Goal: Subscribe to service/newsletter

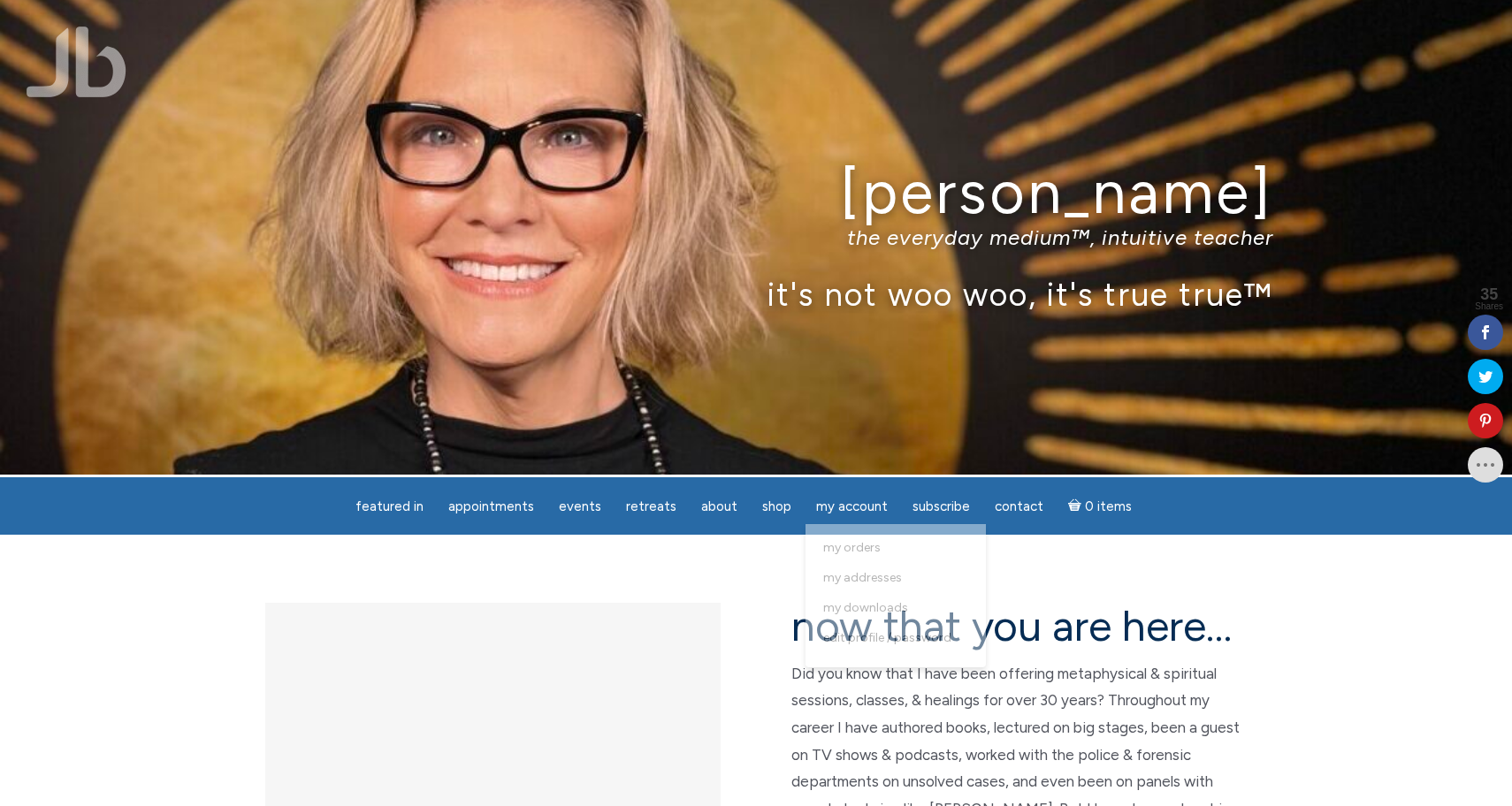
scroll to position [1, 0]
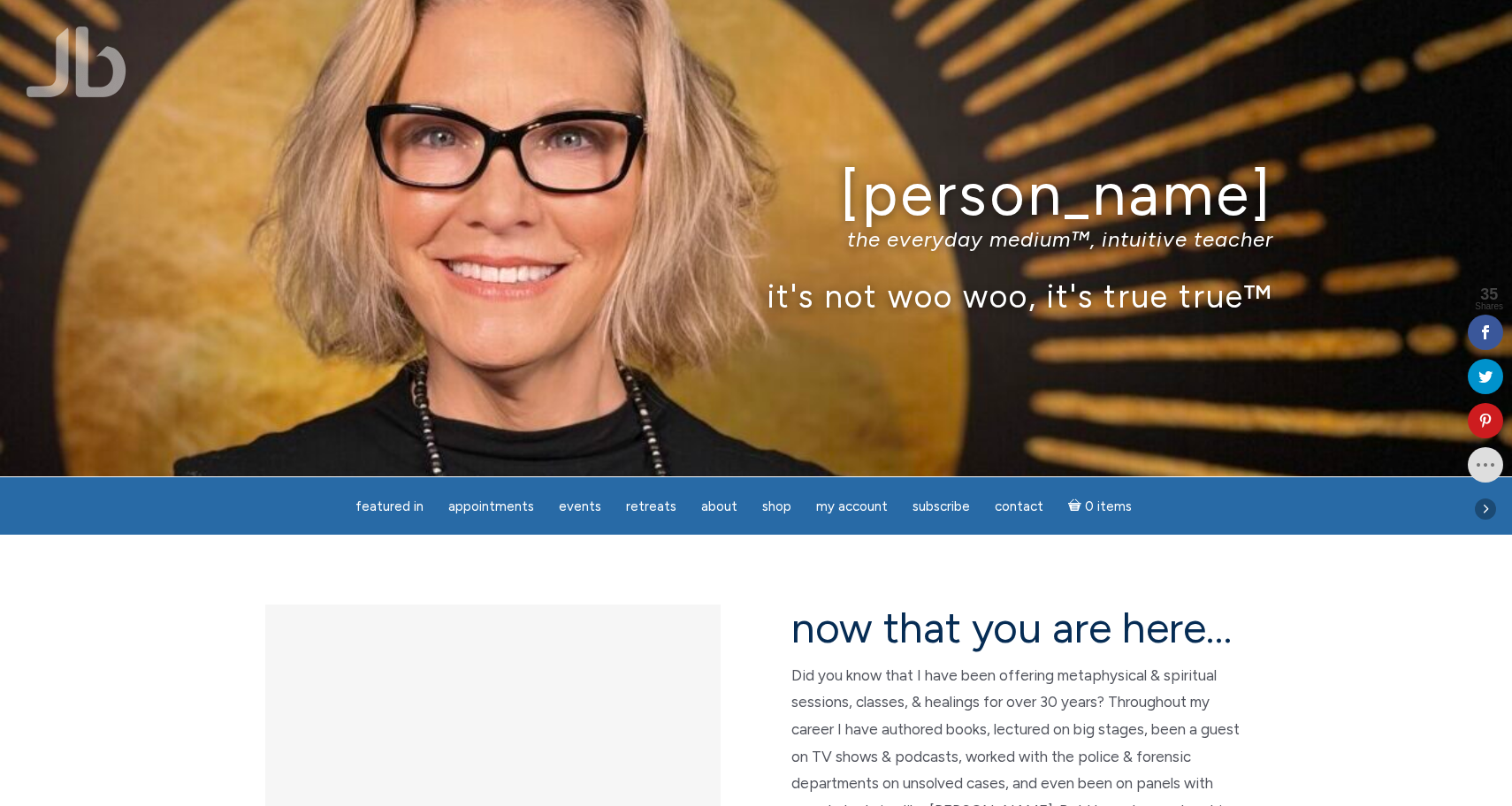
click at [1488, 380] on icon at bounding box center [1485, 376] width 36 height 14
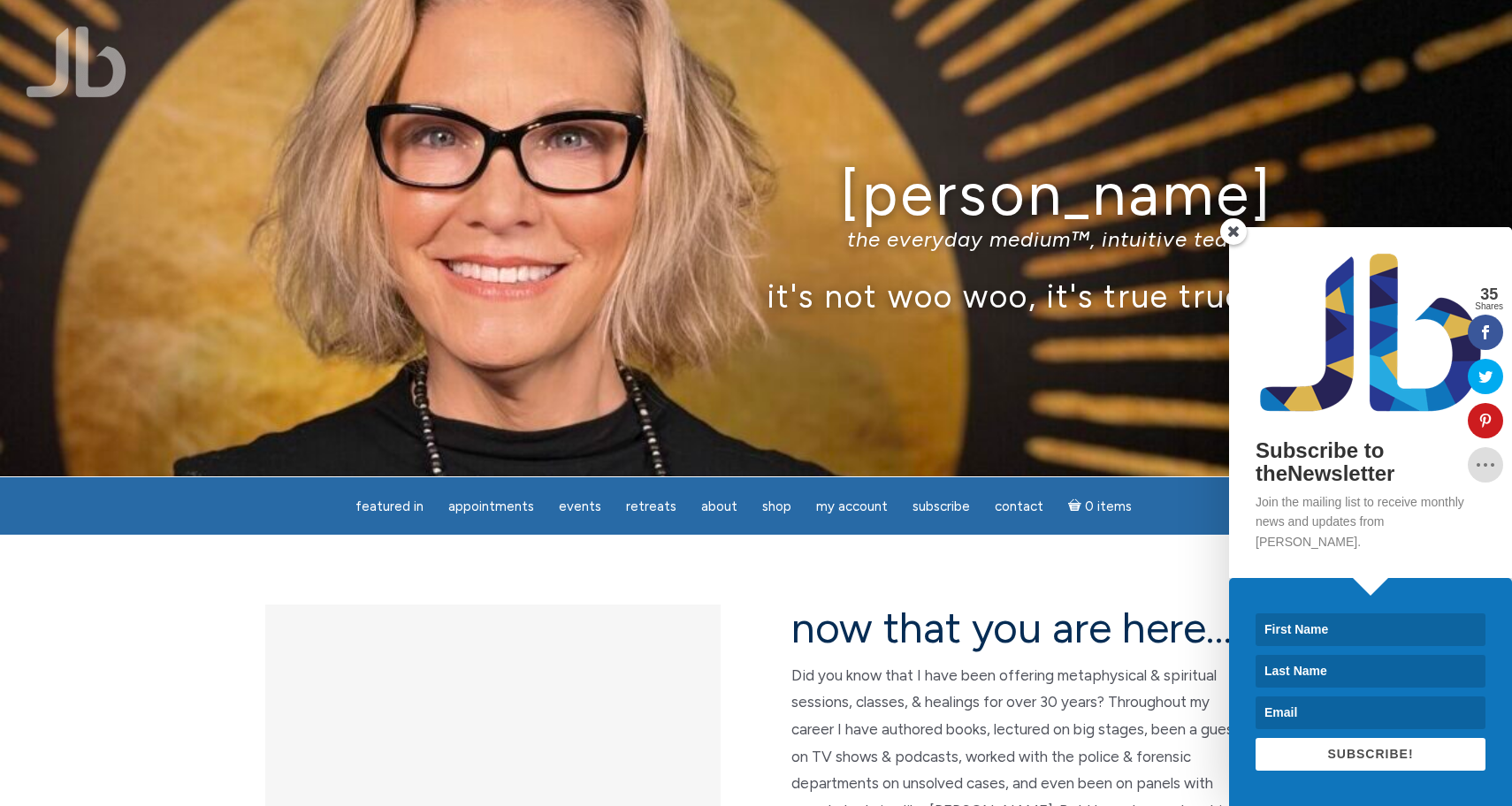
click at [1315, 631] on input at bounding box center [1370, 630] width 230 height 33
type input "Chandru"
click at [1300, 671] on input at bounding box center [1370, 672] width 230 height 33
type input "Shamdasani"
click at [1303, 707] on input at bounding box center [1370, 713] width 230 height 33
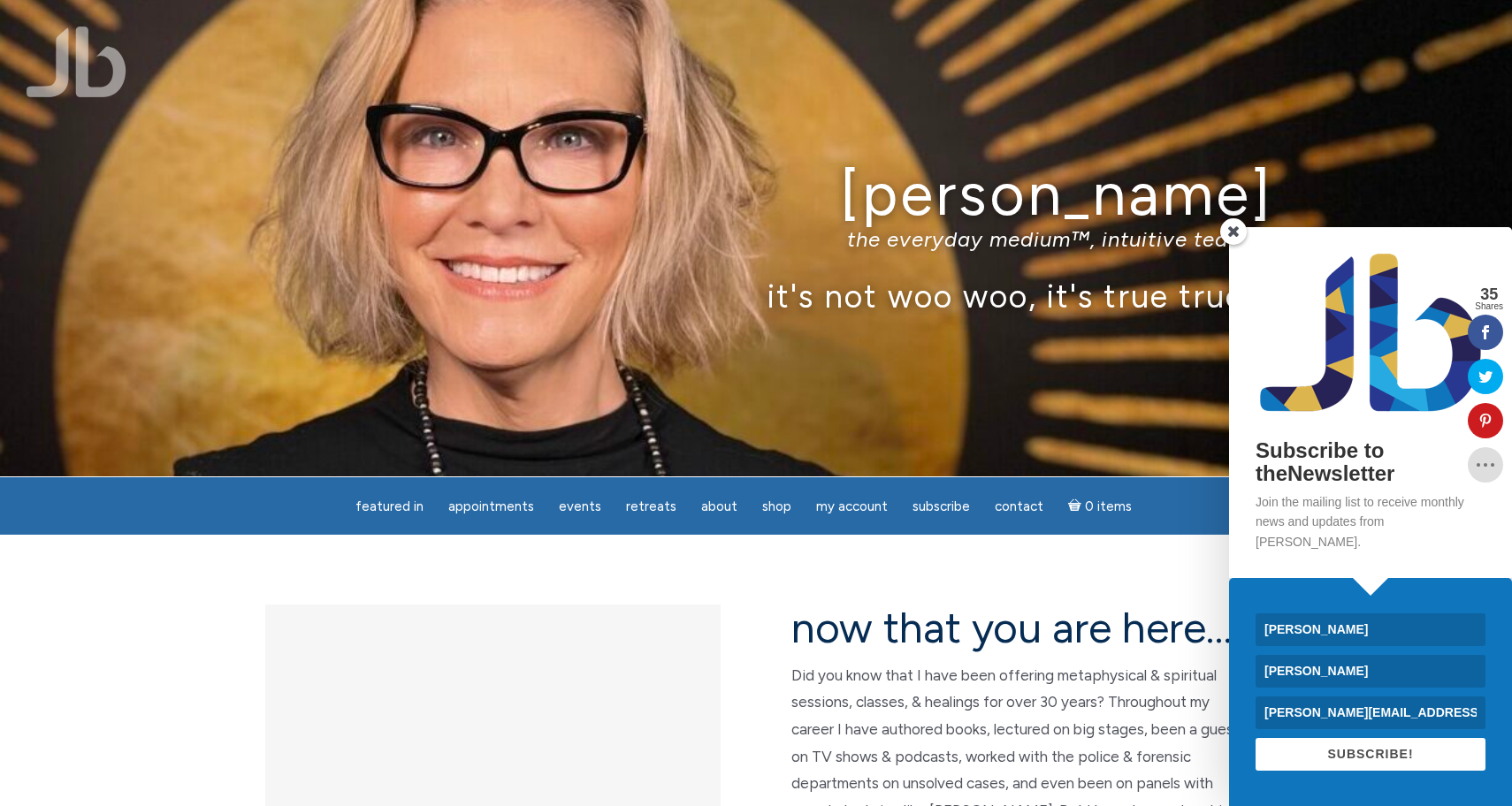
type input "chandru.shamdasani@gmnail.com"
click at [1396, 764] on button "SUBSCRIBE!" at bounding box center [1370, 755] width 230 height 33
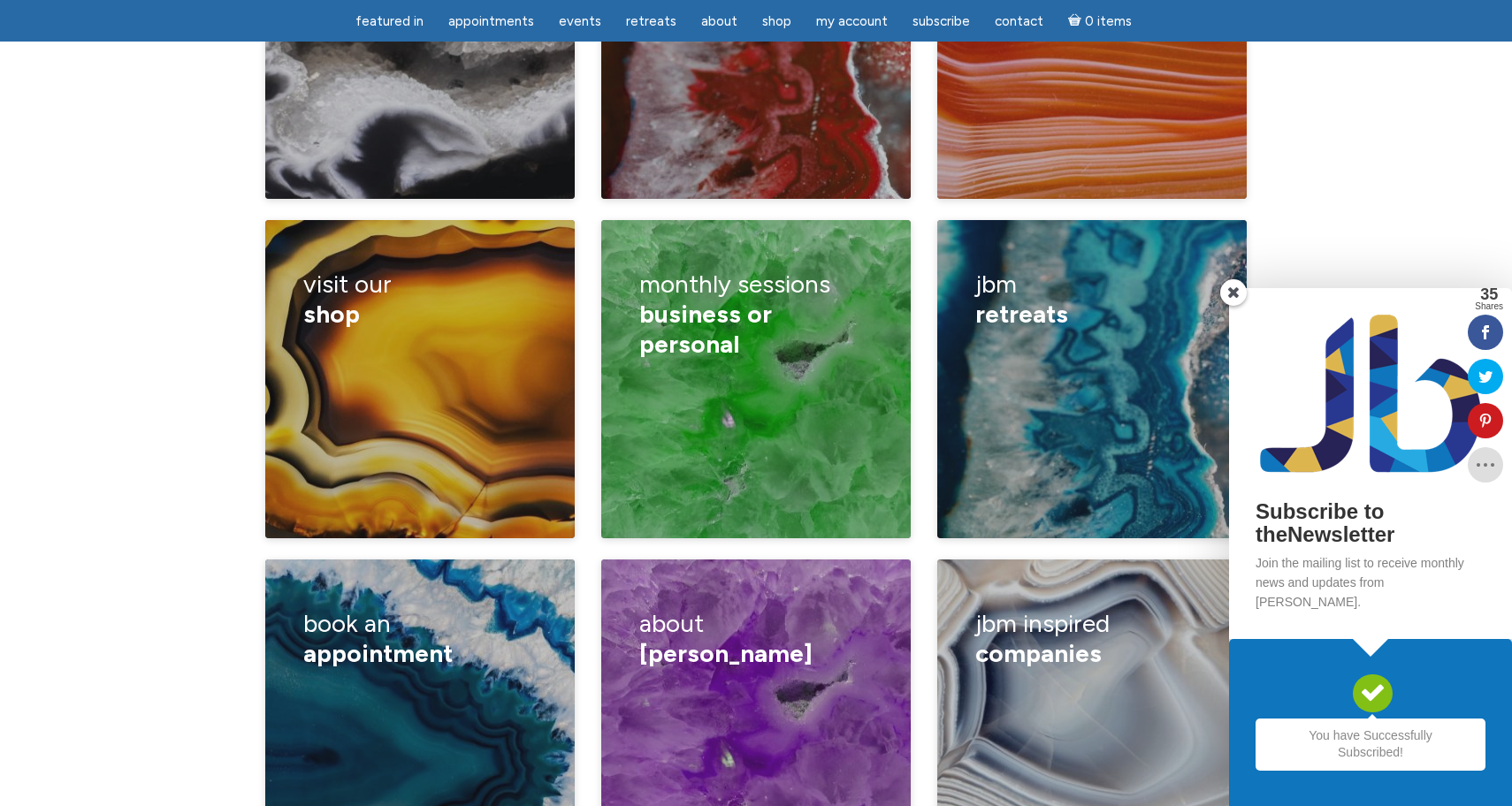
scroll to position [2743, 0]
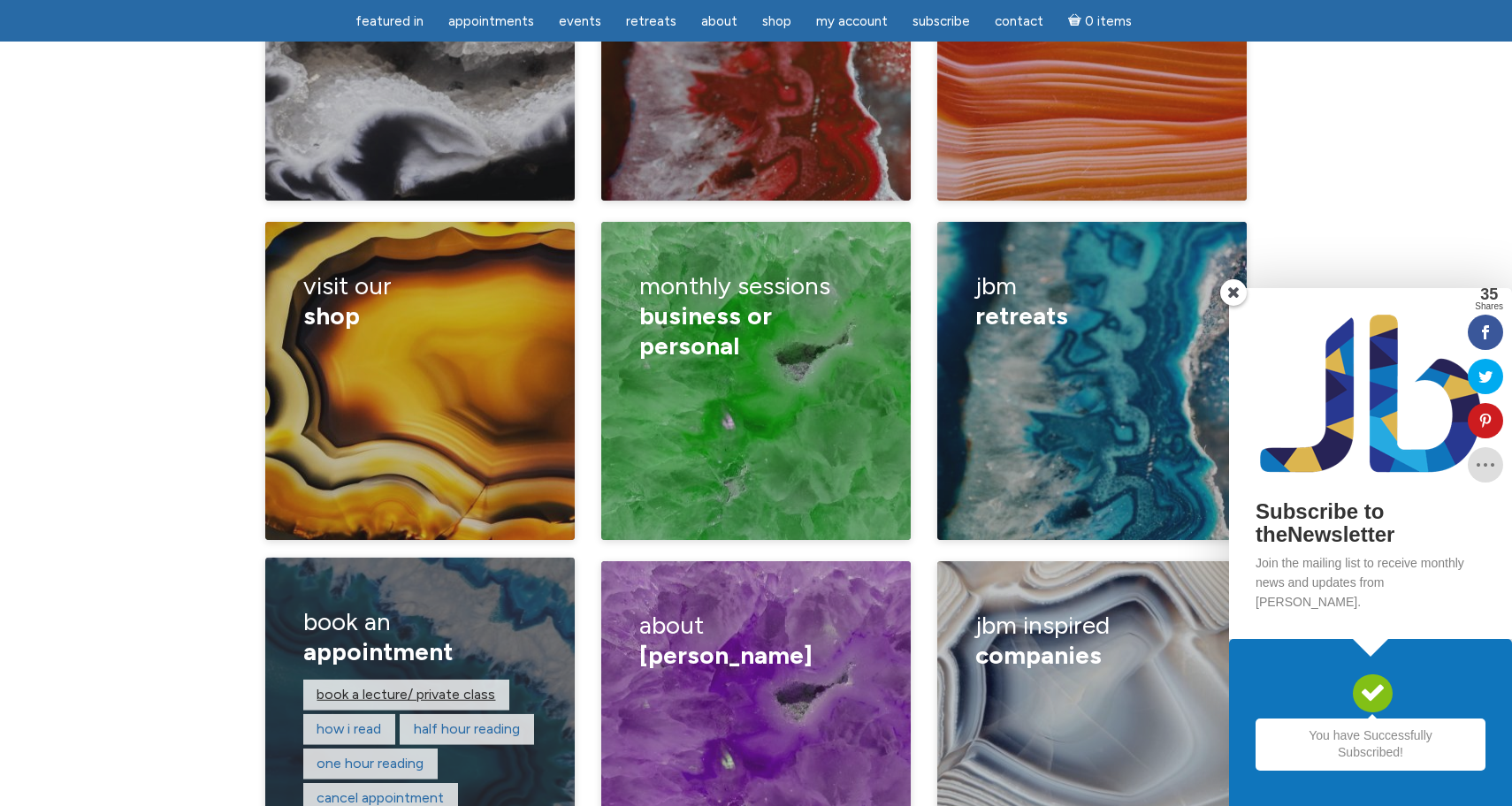
click at [356, 686] on link "Book a lecture/ private class" at bounding box center [406, 694] width 179 height 16
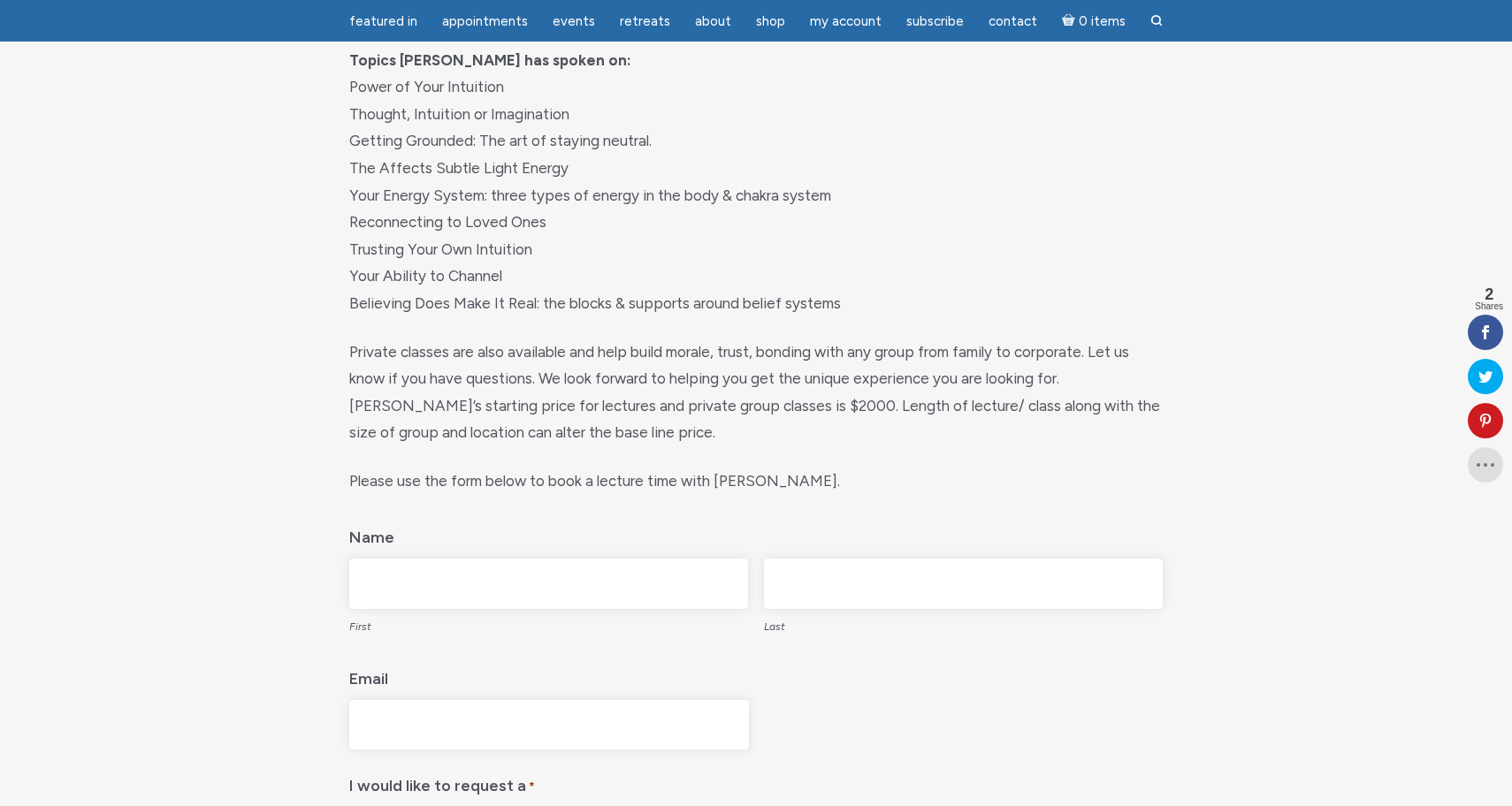
scroll to position [373, 0]
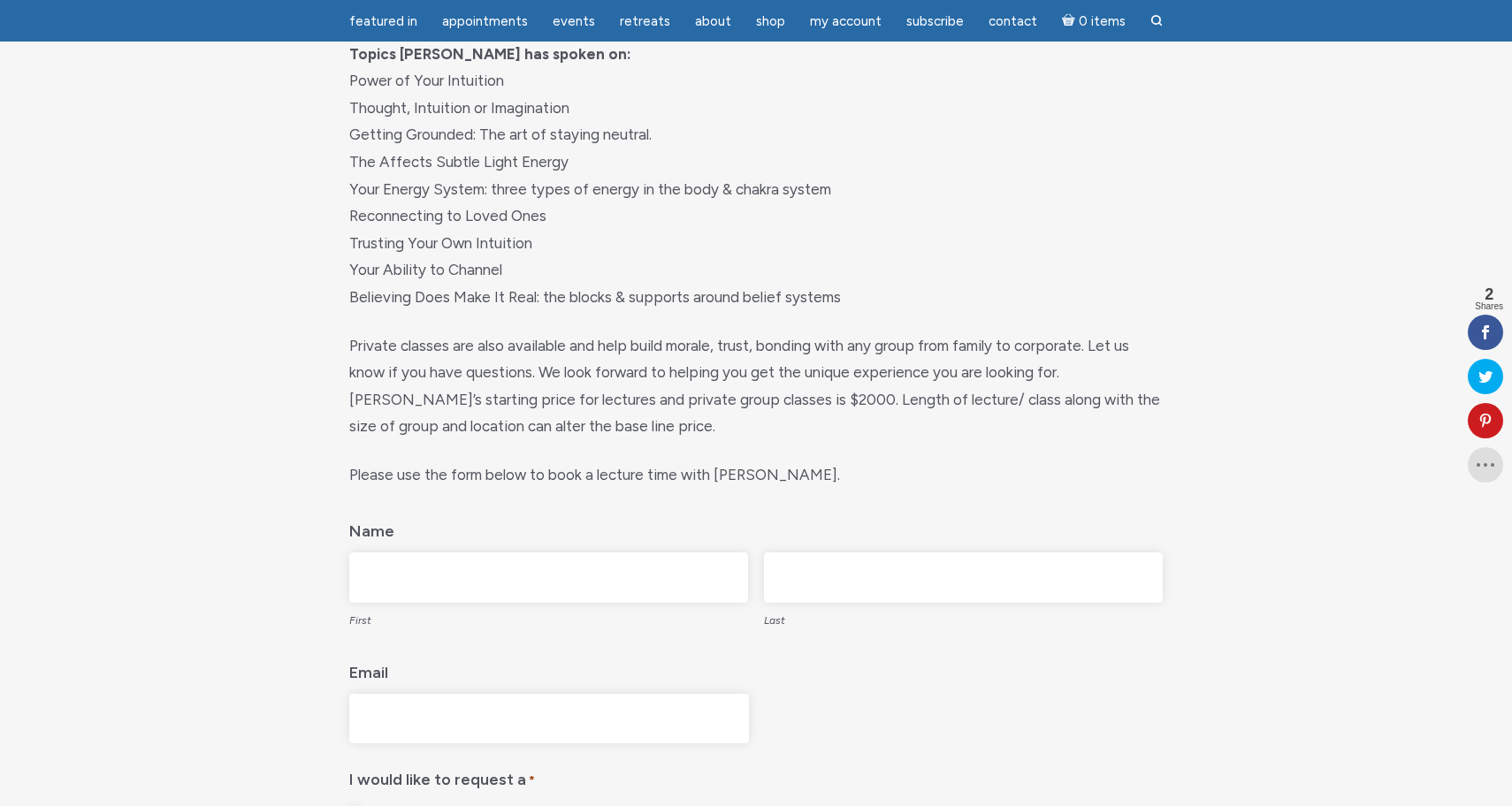
click at [449, 354] on p "Private classes are also available and help build morale, trust, bonding with a…" at bounding box center [756, 386] width 814 height 108
click at [481, 403] on p "Private classes are also available and help build morale, trust, bonding with a…" at bounding box center [756, 386] width 814 height 108
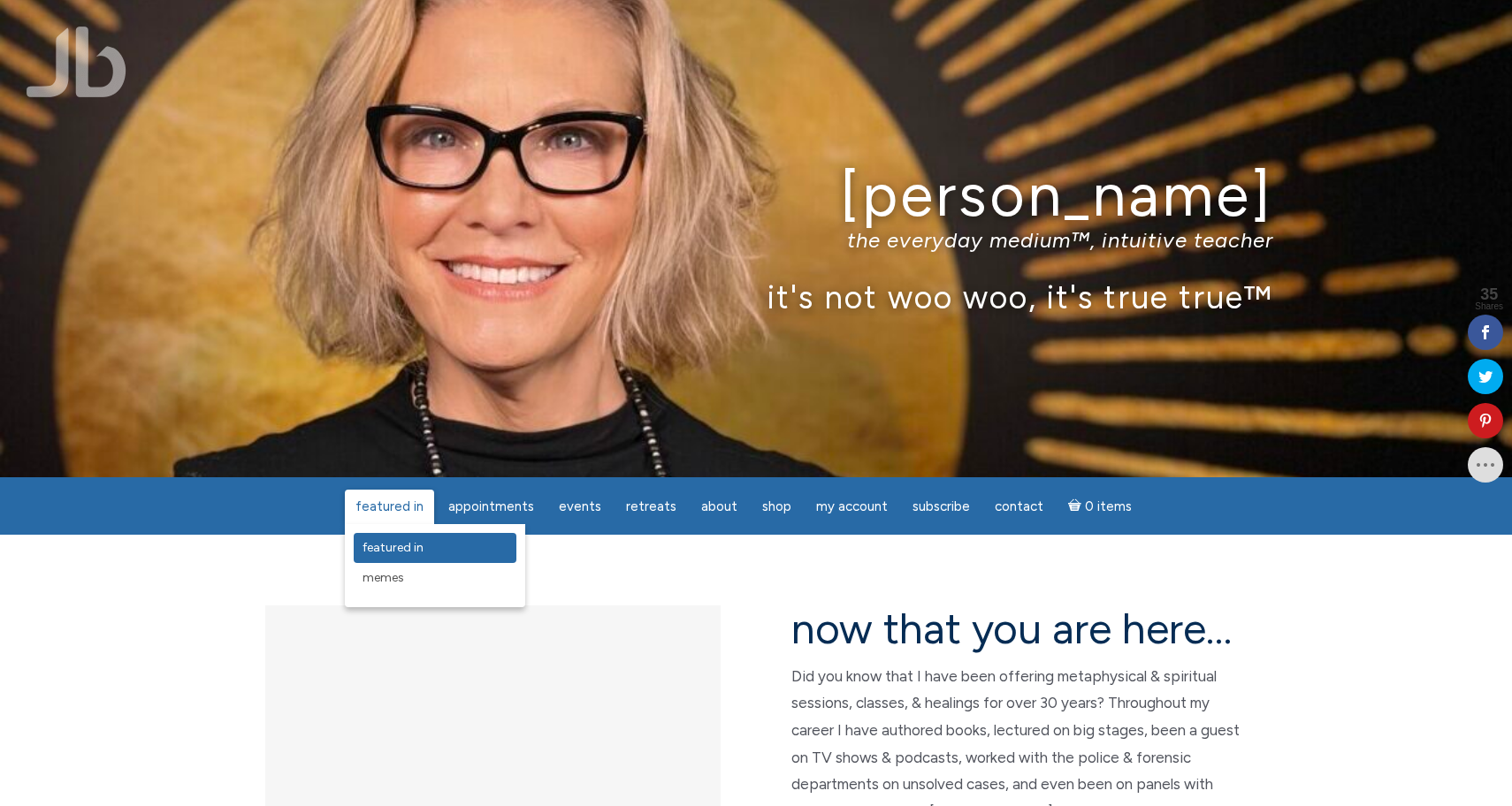
click at [390, 549] on span "featured in" at bounding box center [392, 548] width 61 height 15
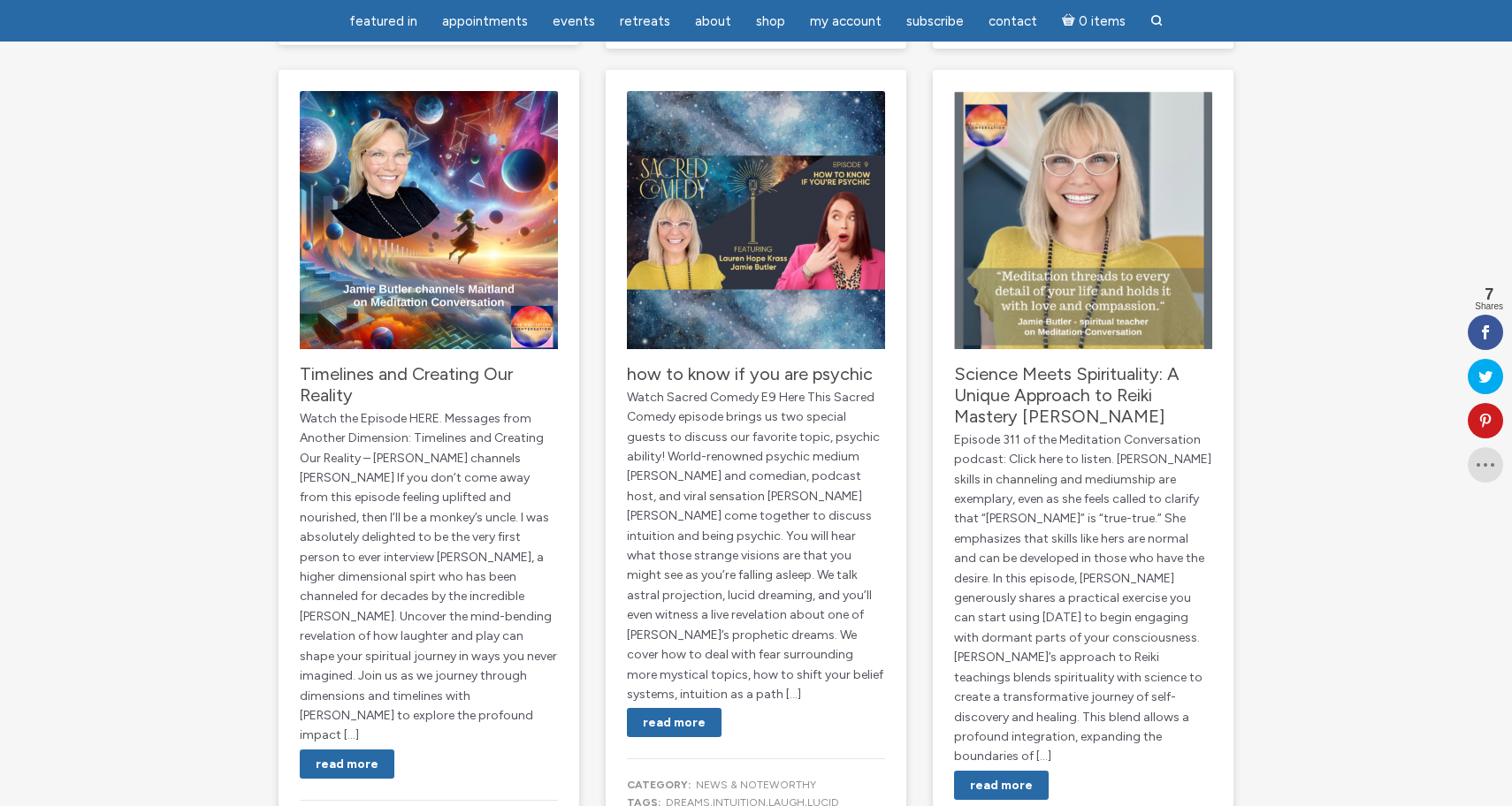
scroll to position [1875, 0]
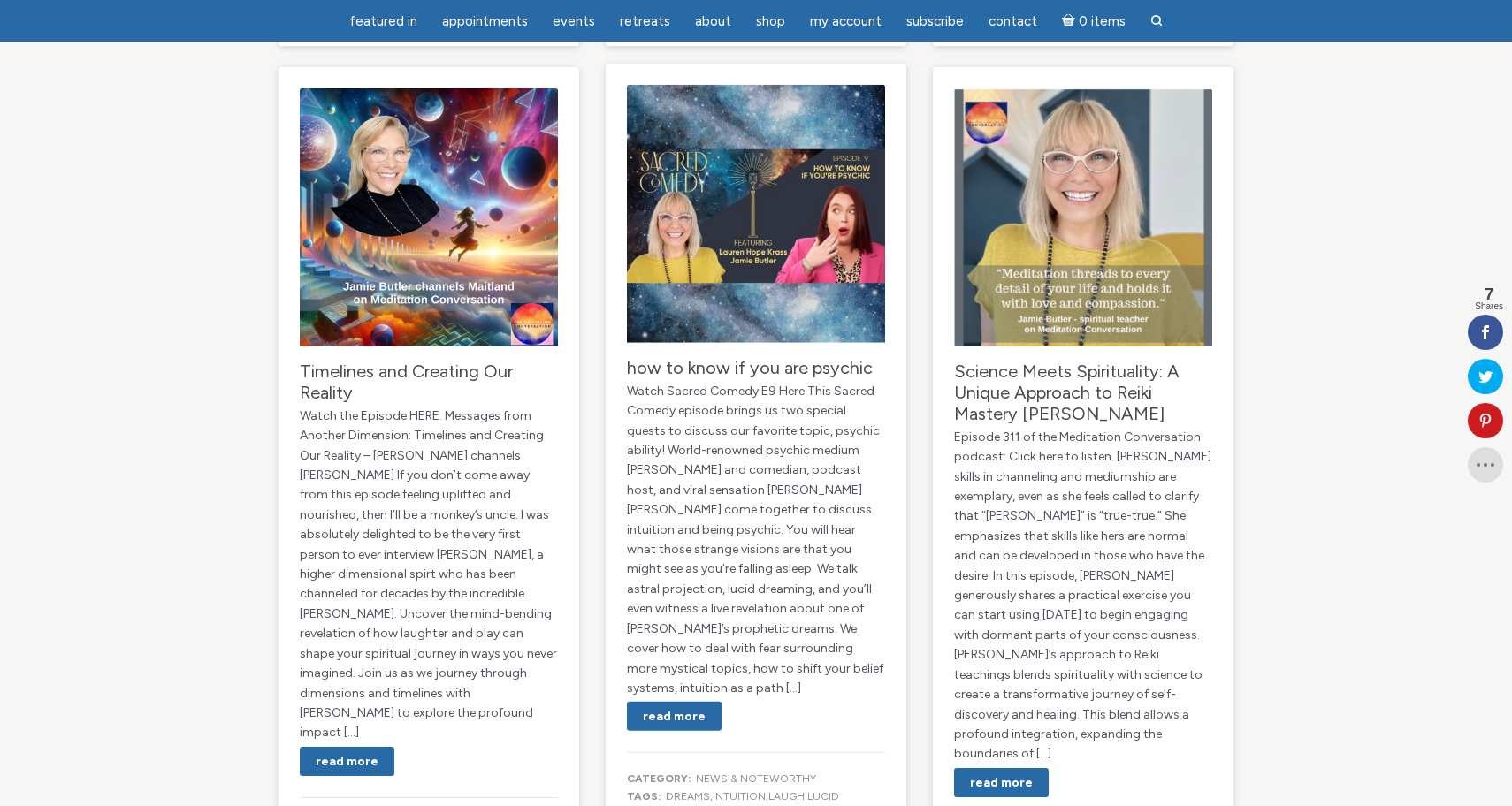
click at [760, 439] on p "Watch Sacred Comedy E9 Here This Sacred Comedy episode brings us two special gu…" at bounding box center [755, 541] width 258 height 318
click at [741, 439] on p "Watch Sacred Comedy E9 Here This Sacred Comedy episode brings us two special gu…" at bounding box center [755, 541] width 258 height 318
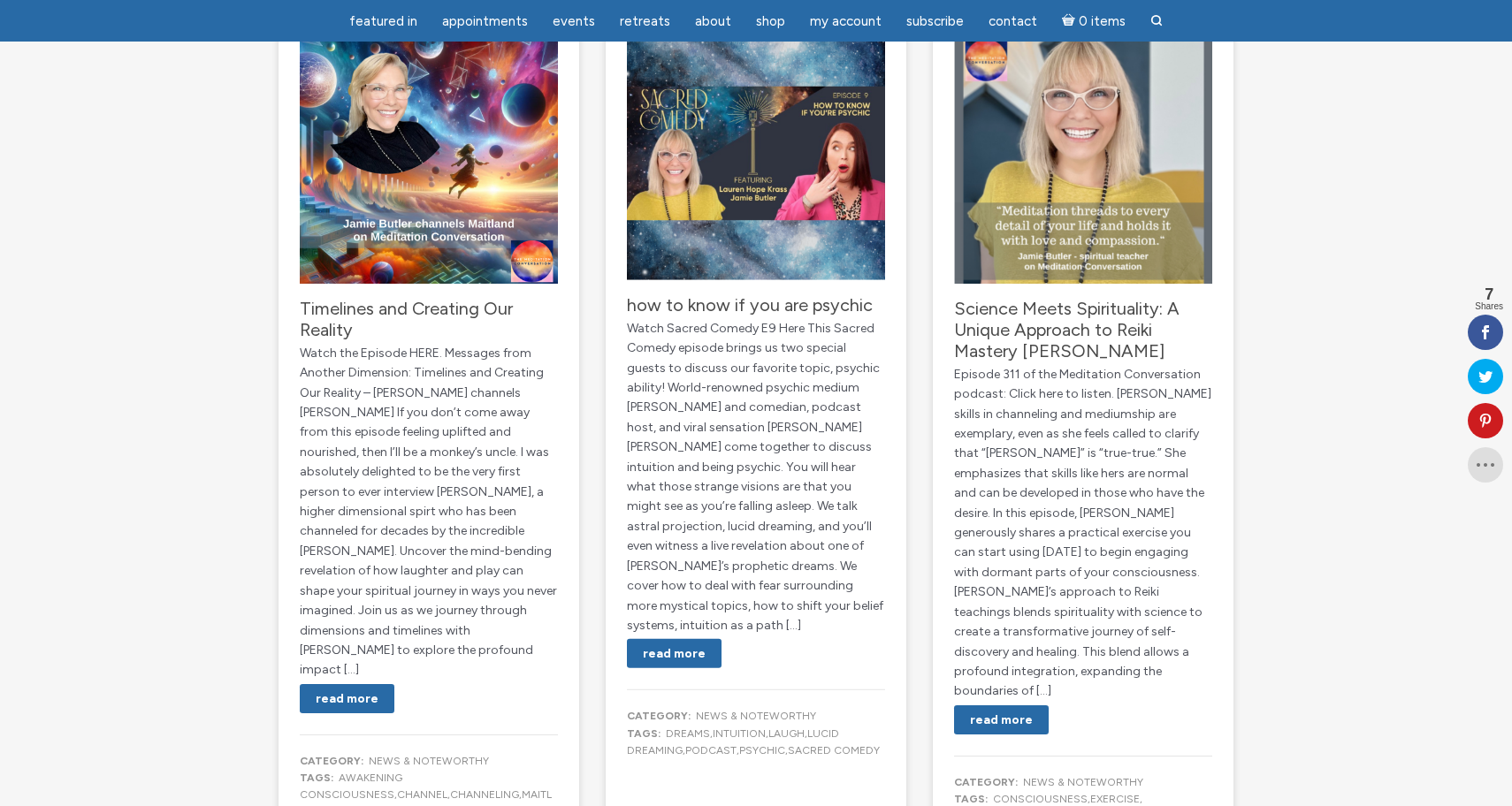
scroll to position [1937, 0]
click at [669, 638] on link "Read More" at bounding box center [674, 653] width 95 height 29
